Goal: Task Accomplishment & Management: Use online tool/utility

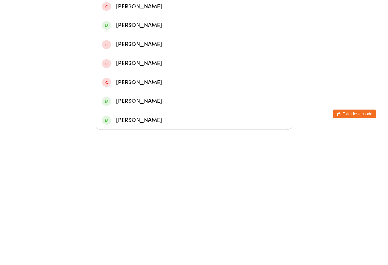
scroll to position [198, 0]
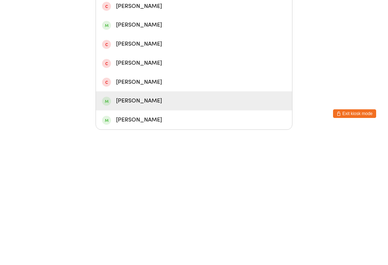
type input "Luk"
click at [134, 231] on div "[PERSON_NAME]" at bounding box center [194, 236] width 184 height 10
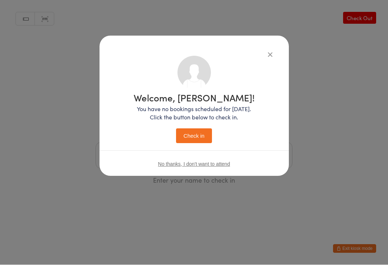
click at [189, 137] on button "Check in" at bounding box center [194, 136] width 36 height 15
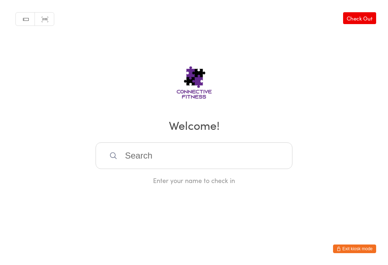
click at [138, 152] on input "search" at bounding box center [194, 155] width 197 height 27
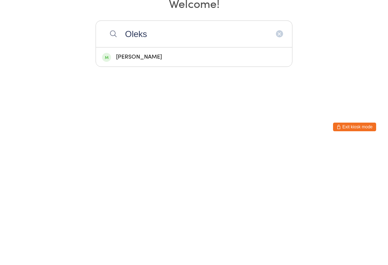
type input "Oleks"
click at [135, 169] on div "[PERSON_NAME]" at bounding box center [194, 178] width 196 height 19
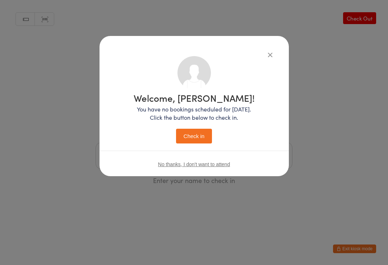
click at [189, 134] on button "Check in" at bounding box center [194, 136] width 36 height 15
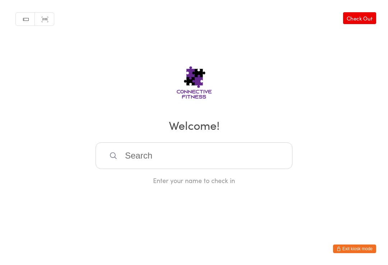
click at [129, 162] on input "search" at bounding box center [194, 155] width 197 height 27
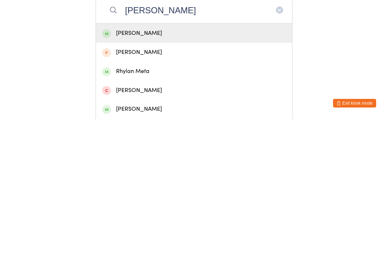
type input "[PERSON_NAME]"
click at [123, 174] on div "[PERSON_NAME]" at bounding box center [194, 179] width 184 height 10
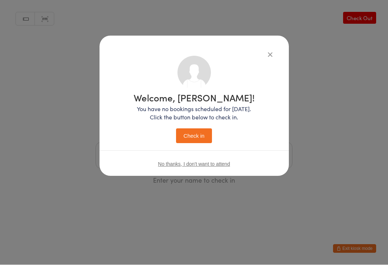
click at [190, 139] on button "Check in" at bounding box center [194, 136] width 36 height 15
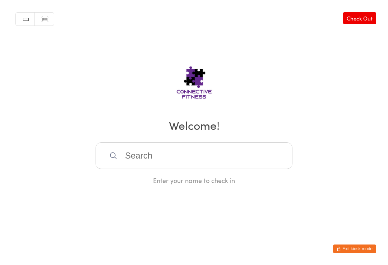
click at [159, 159] on input "search" at bounding box center [194, 155] width 197 height 27
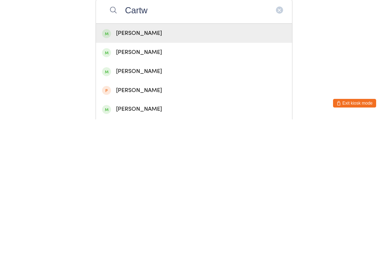
type input "Cartw"
click at [151, 174] on div "[PERSON_NAME]" at bounding box center [194, 179] width 184 height 10
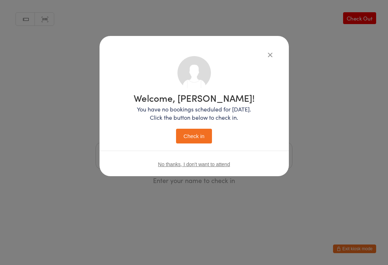
click at [198, 137] on button "Check in" at bounding box center [194, 136] width 36 height 15
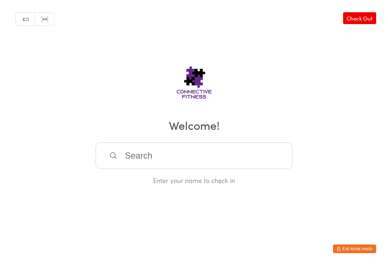
click at [180, 165] on input "search" at bounding box center [194, 155] width 197 height 27
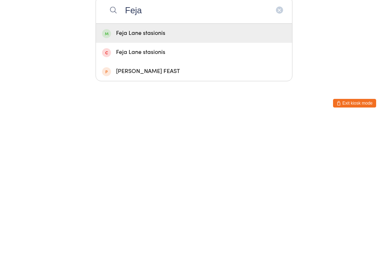
type input "Feja"
click at [175, 174] on div "Feja Lane stasionis" at bounding box center [194, 179] width 184 height 10
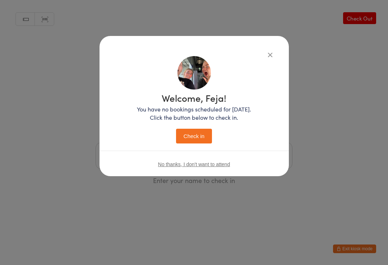
click at [206, 134] on button "Check in" at bounding box center [194, 136] width 36 height 15
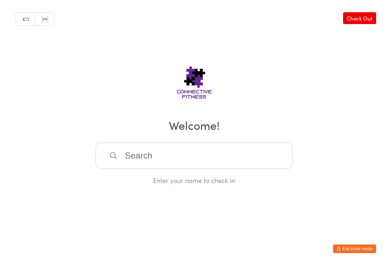
click at [150, 159] on input "search" at bounding box center [194, 155] width 197 height 27
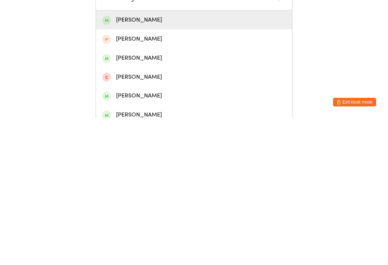
scroll to position [56, 0]
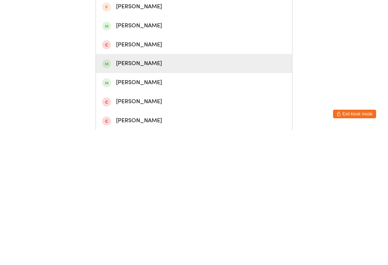
type input "Dyl"
click at [151, 193] on div "[PERSON_NAME]" at bounding box center [194, 198] width 184 height 10
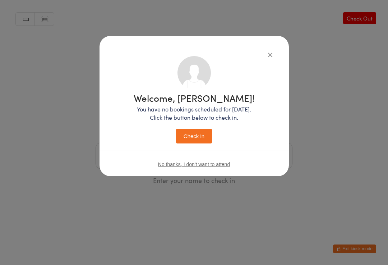
click at [199, 136] on button "Check in" at bounding box center [194, 136] width 36 height 15
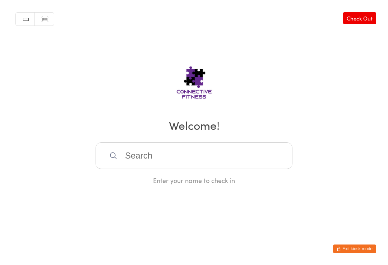
click at [198, 150] on input "search" at bounding box center [194, 155] width 197 height 27
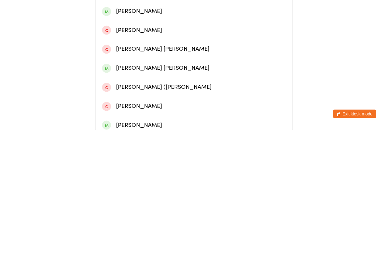
scroll to position [79, 0]
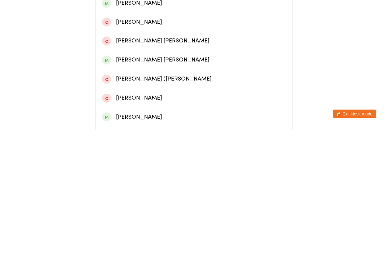
type input "[PERSON_NAME]"
click at [184, 247] on div "[PERSON_NAME]" at bounding box center [194, 252] width 184 height 10
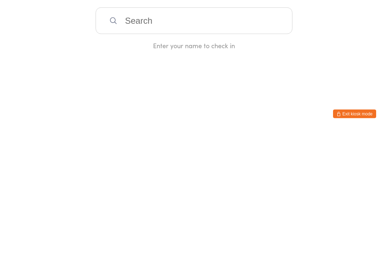
scroll to position [0, 0]
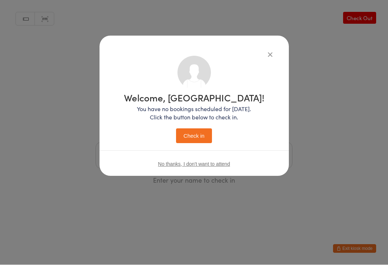
click at [185, 143] on button "Check in" at bounding box center [194, 136] width 36 height 15
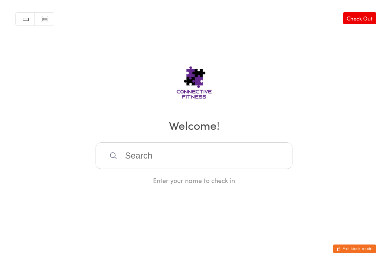
click at [157, 154] on input "search" at bounding box center [194, 155] width 197 height 27
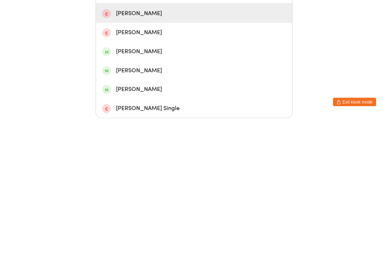
scroll to position [24, 0]
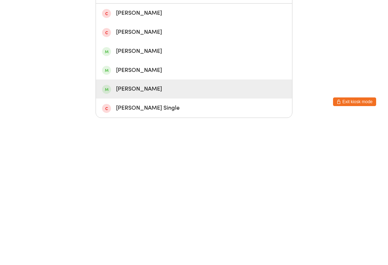
type input "Sus"
click at [166, 231] on div "[PERSON_NAME]" at bounding box center [194, 236] width 184 height 10
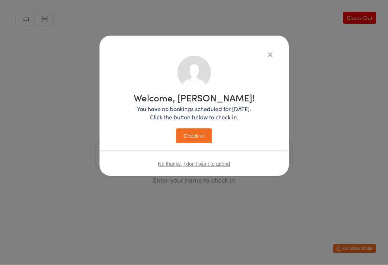
click at [199, 137] on button "Check in" at bounding box center [194, 136] width 36 height 15
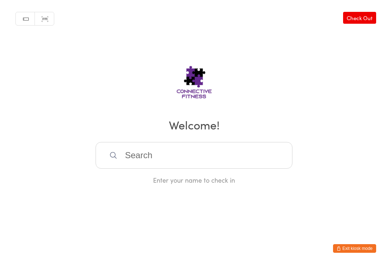
click at [251, 156] on input "search" at bounding box center [194, 155] width 197 height 27
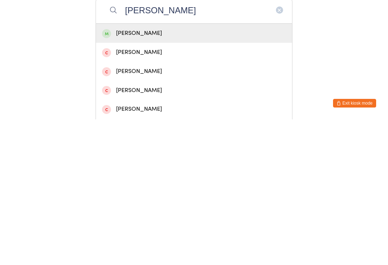
type input "[PERSON_NAME]"
click at [241, 174] on div "[PERSON_NAME]" at bounding box center [194, 179] width 184 height 10
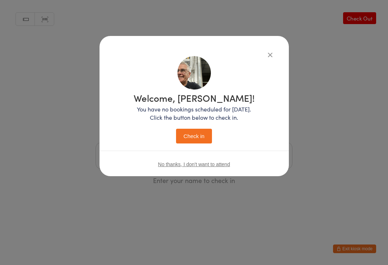
click at [193, 138] on button "Check in" at bounding box center [194, 136] width 36 height 15
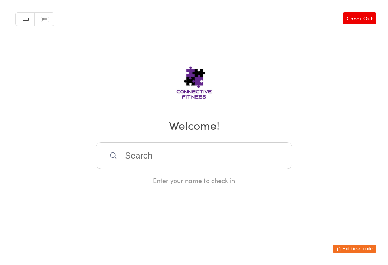
click at [149, 153] on input "search" at bounding box center [194, 155] width 197 height 27
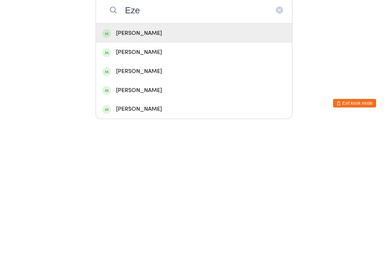
scroll to position [5, 0]
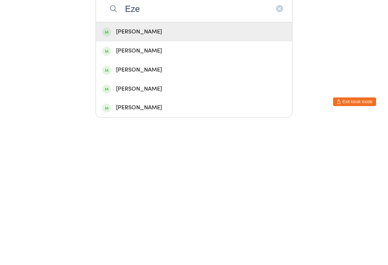
type input "Eze"
click at [182, 250] on div "[PERSON_NAME]" at bounding box center [194, 255] width 184 height 10
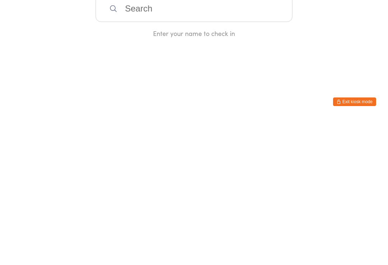
scroll to position [0, 0]
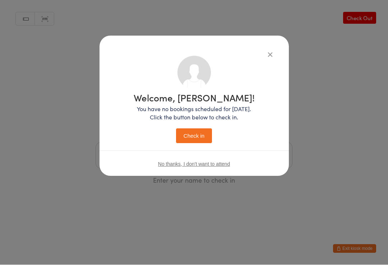
click at [203, 136] on button "Check in" at bounding box center [194, 136] width 36 height 15
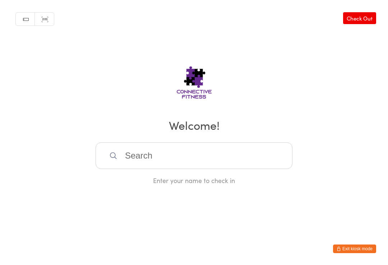
click at [132, 154] on input "search" at bounding box center [194, 155] width 197 height 27
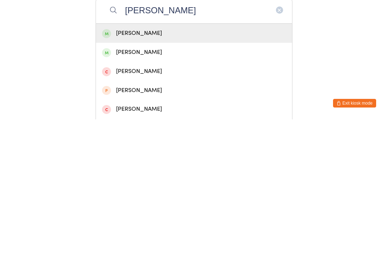
type input "[PERSON_NAME]"
click at [155, 174] on div "[PERSON_NAME]" at bounding box center [194, 179] width 184 height 10
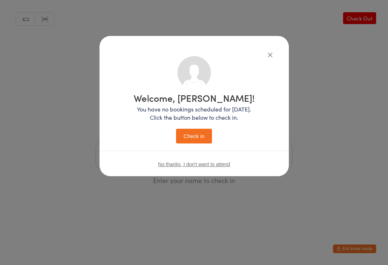
click at [197, 139] on button "Check in" at bounding box center [194, 136] width 36 height 15
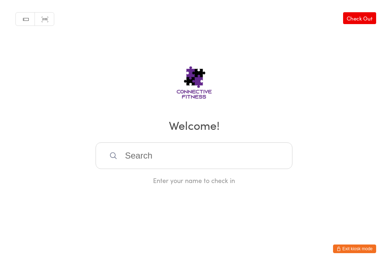
click at [149, 155] on input "search" at bounding box center [194, 155] width 197 height 27
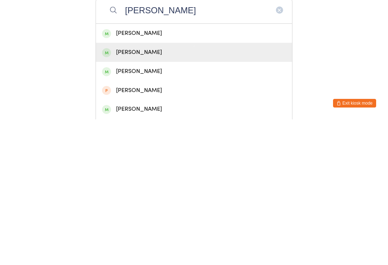
type input "[PERSON_NAME]"
click at [154, 193] on div "[PERSON_NAME]" at bounding box center [194, 198] width 184 height 10
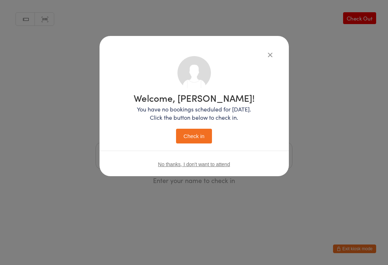
click at [195, 132] on button "Check in" at bounding box center [194, 136] width 36 height 15
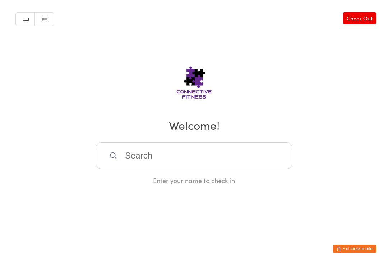
click at [356, 17] on link "Check Out" at bounding box center [359, 18] width 33 height 12
click at [181, 156] on input "search" at bounding box center [194, 155] width 197 height 27
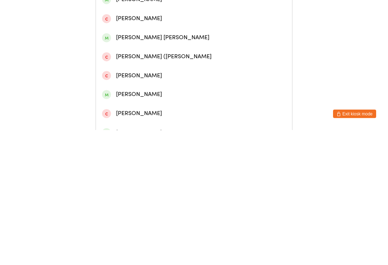
scroll to position [122, 0]
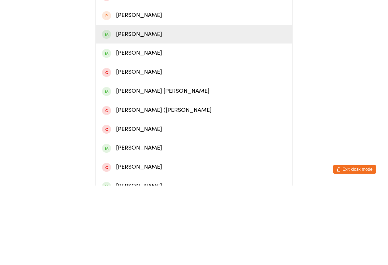
type input "[GEOGRAPHIC_DATA]"
click at [203, 109] on div "[PERSON_NAME]" at bounding box center [194, 114] width 184 height 10
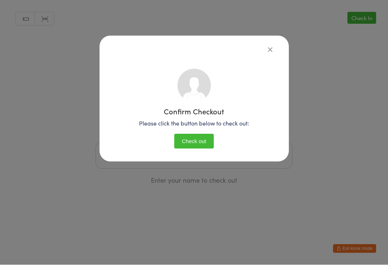
click at [203, 138] on button "Check out" at bounding box center [194, 141] width 40 height 15
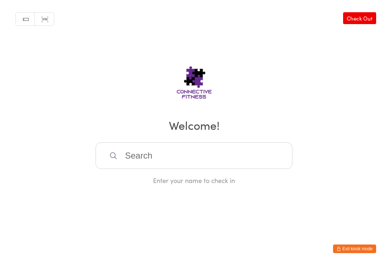
click at [179, 155] on input "search" at bounding box center [194, 155] width 197 height 27
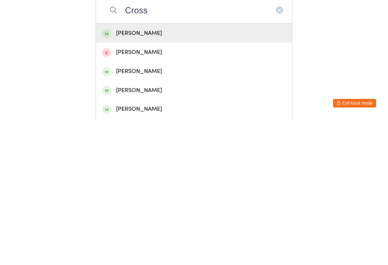
type input "Cross"
click at [164, 212] on div "[PERSON_NAME]" at bounding box center [194, 217] width 184 height 10
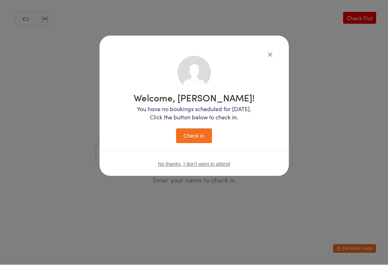
click at [196, 135] on button "Check in" at bounding box center [194, 136] width 36 height 15
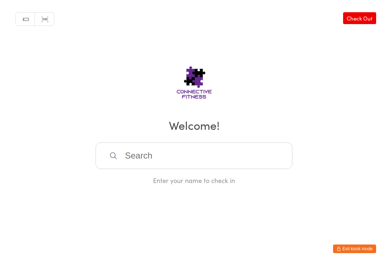
click at [160, 151] on input "search" at bounding box center [194, 155] width 197 height 27
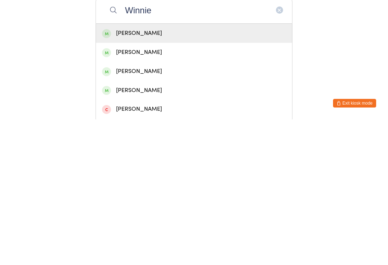
type input "Winnie"
click at [132, 174] on div "[PERSON_NAME]" at bounding box center [194, 179] width 184 height 10
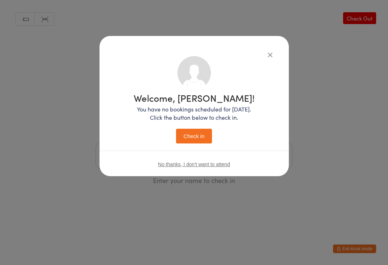
click at [203, 134] on button "Check in" at bounding box center [194, 136] width 36 height 15
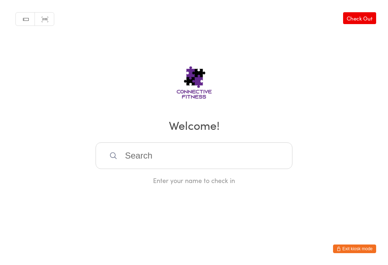
click at [222, 156] on input "search" at bounding box center [194, 155] width 197 height 27
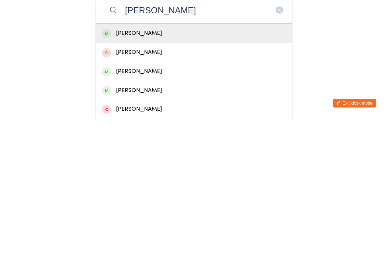
type input "[PERSON_NAME]"
click at [149, 174] on div "[PERSON_NAME]" at bounding box center [194, 179] width 184 height 10
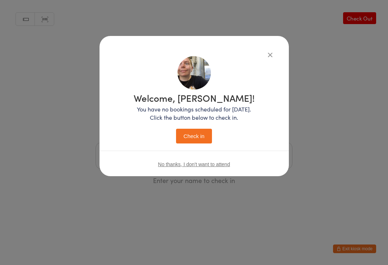
click at [201, 107] on p "You have no bookings scheduled for [DATE]. Click the button below to check in." at bounding box center [194, 113] width 121 height 17
click at [199, 139] on button "Check in" at bounding box center [194, 136] width 36 height 15
